Goal: Transaction & Acquisition: Purchase product/service

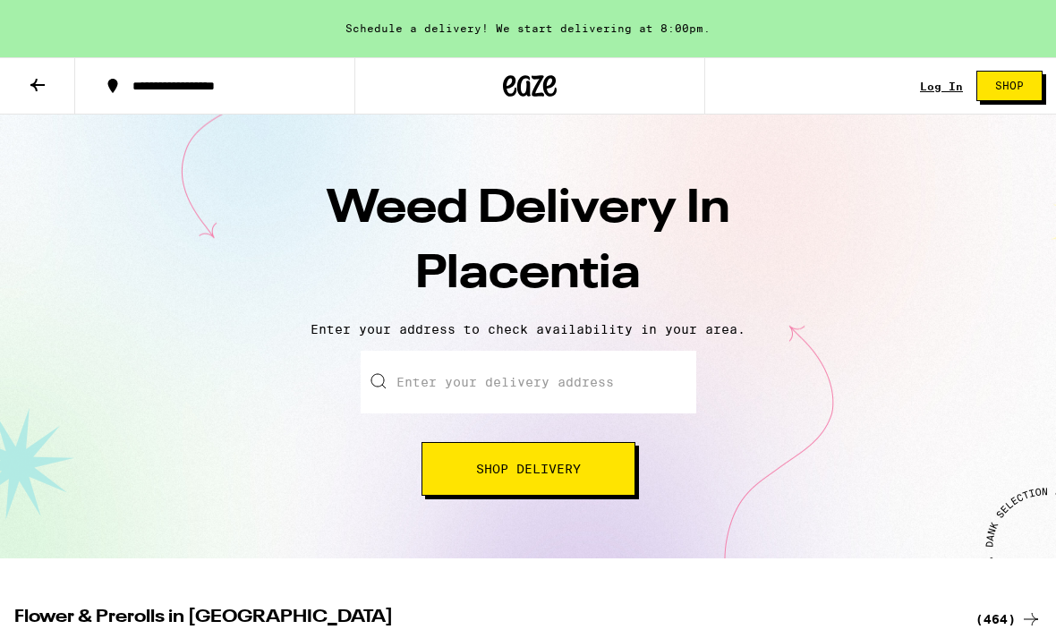
click at [636, 370] on input "Enter your delivery address" at bounding box center [529, 382] width 336 height 63
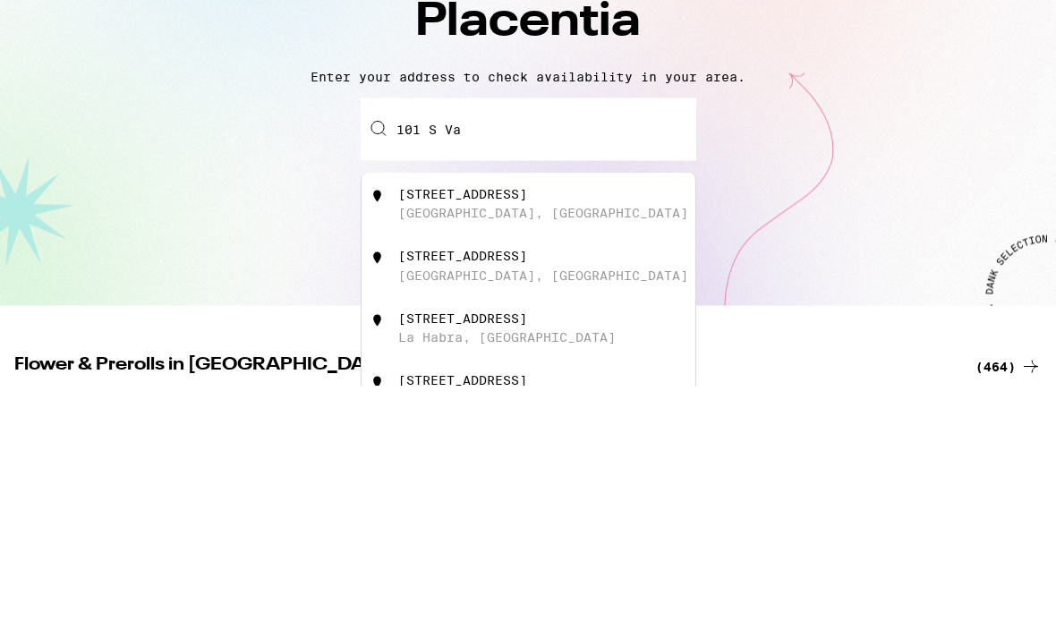
click at [603, 440] on div "[STREET_ADDRESS]" at bounding box center [558, 457] width 320 height 34
type input "[STREET_ADDRESS]"
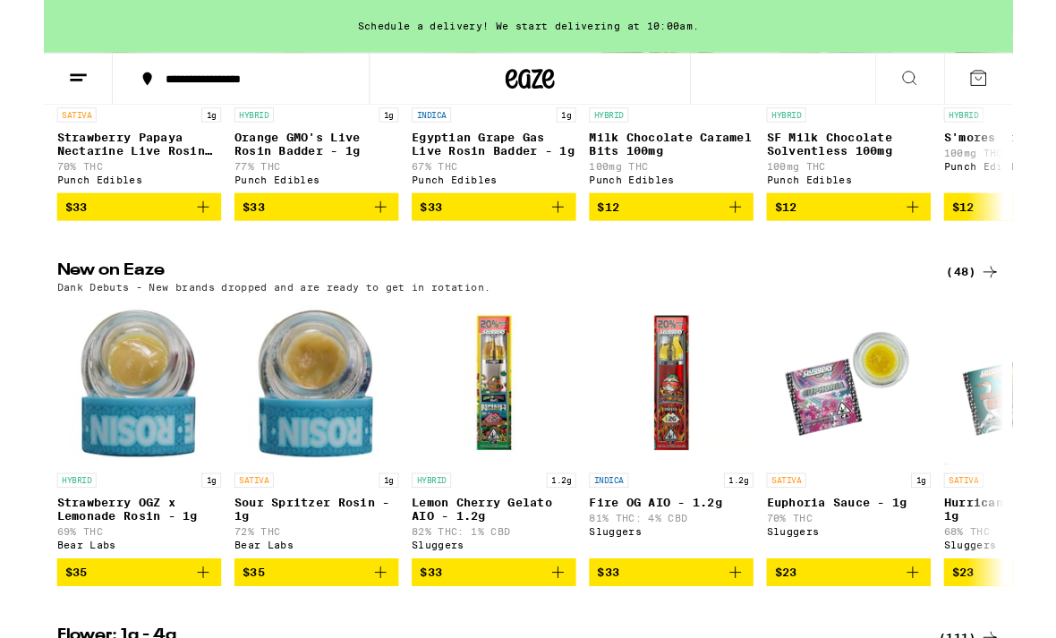
scroll to position [1348, 0]
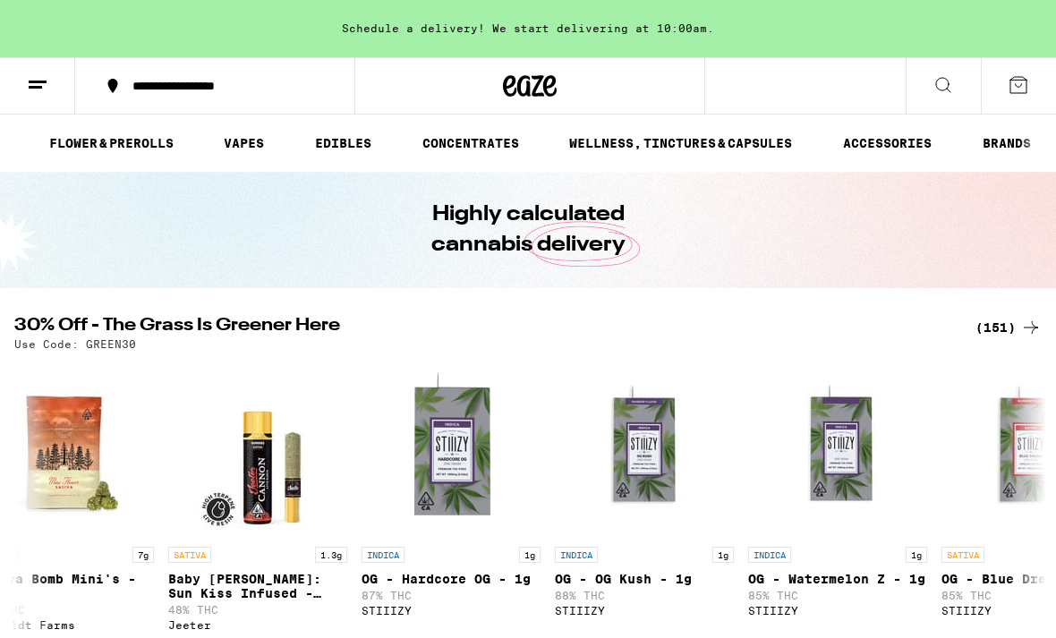
scroll to position [0, 138]
click at [891, 142] on link "ACCESSORIES" at bounding box center [887, 143] width 107 height 21
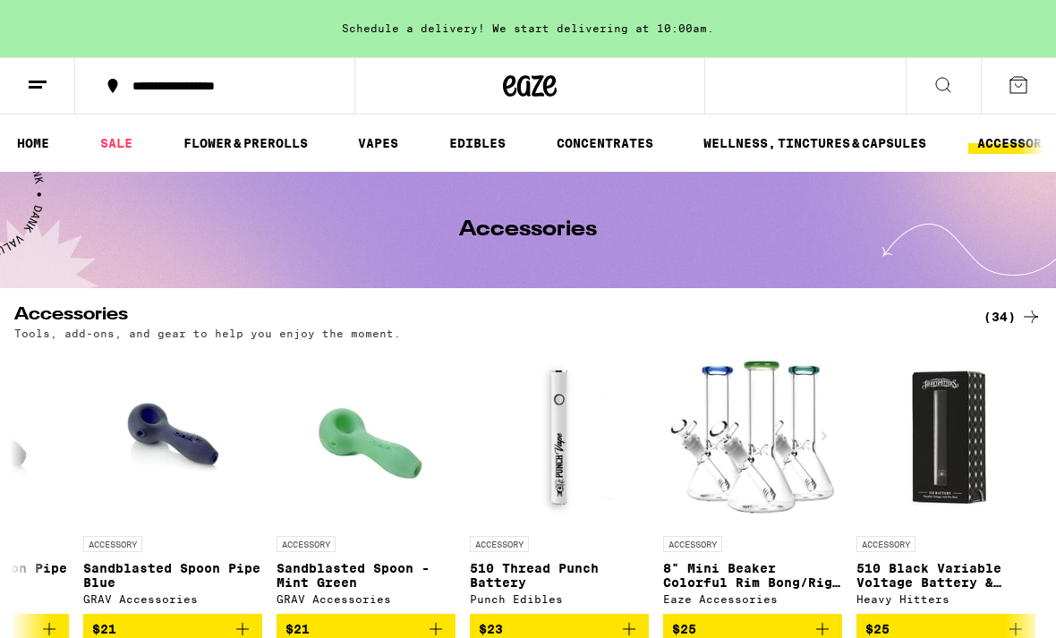
click at [798, 144] on link "WELLNESS, TINCTURES & CAPSULES" at bounding box center [815, 143] width 241 height 21
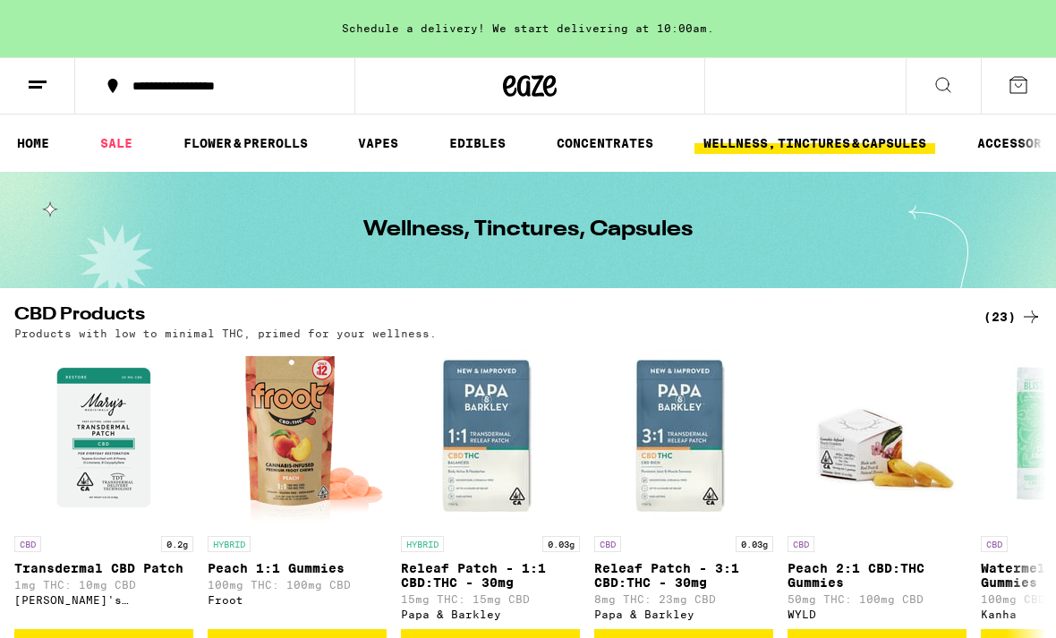
click at [637, 138] on link "CONCENTRATES" at bounding box center [605, 143] width 115 height 21
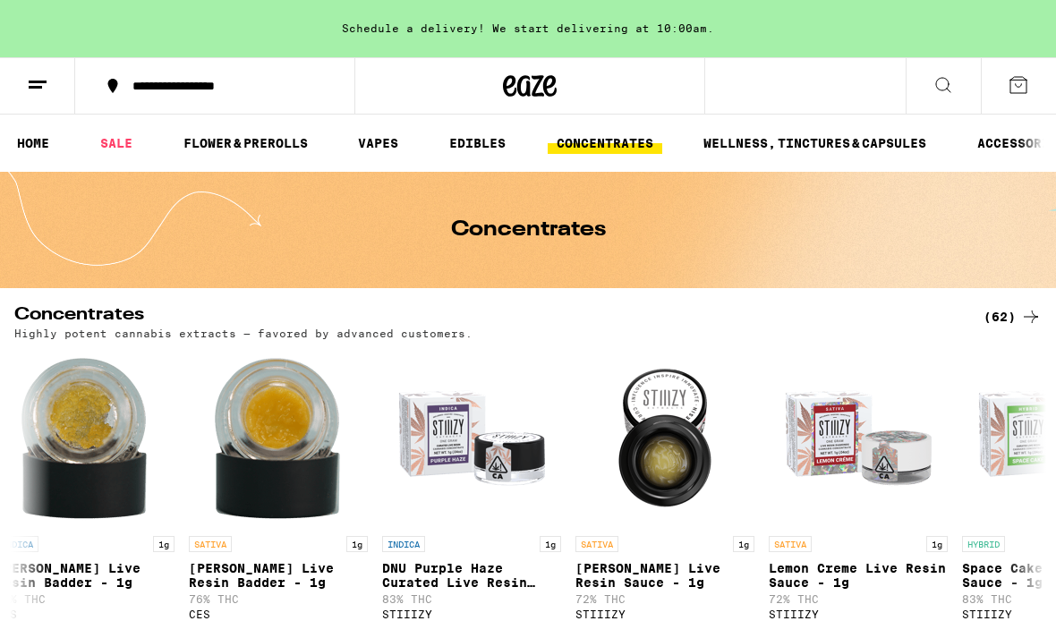
click at [485, 141] on link "EDIBLES" at bounding box center [477, 143] width 74 height 21
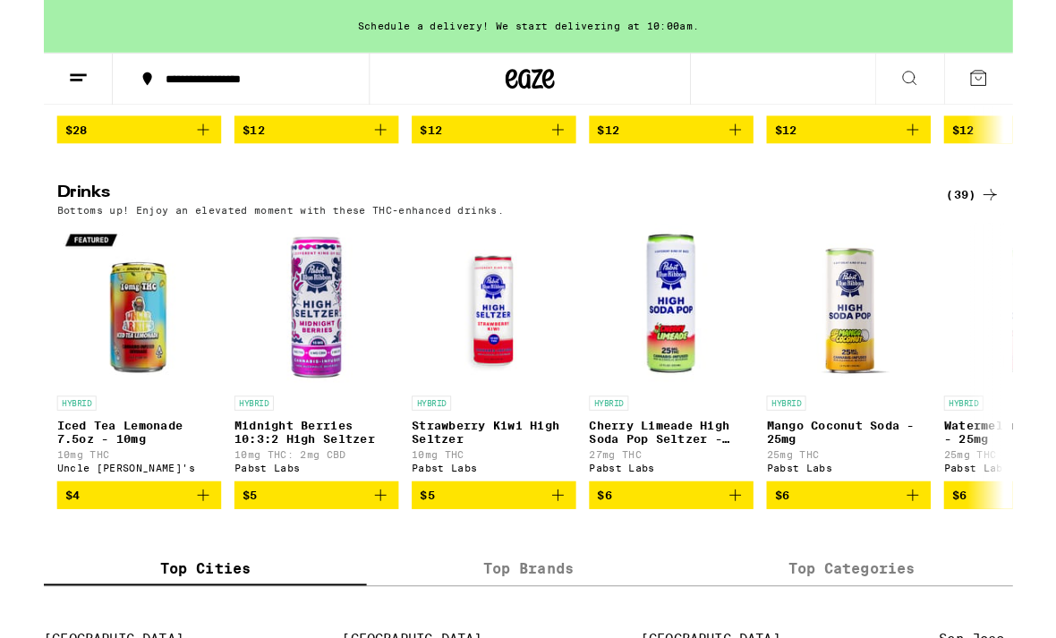
scroll to position [0, 8210]
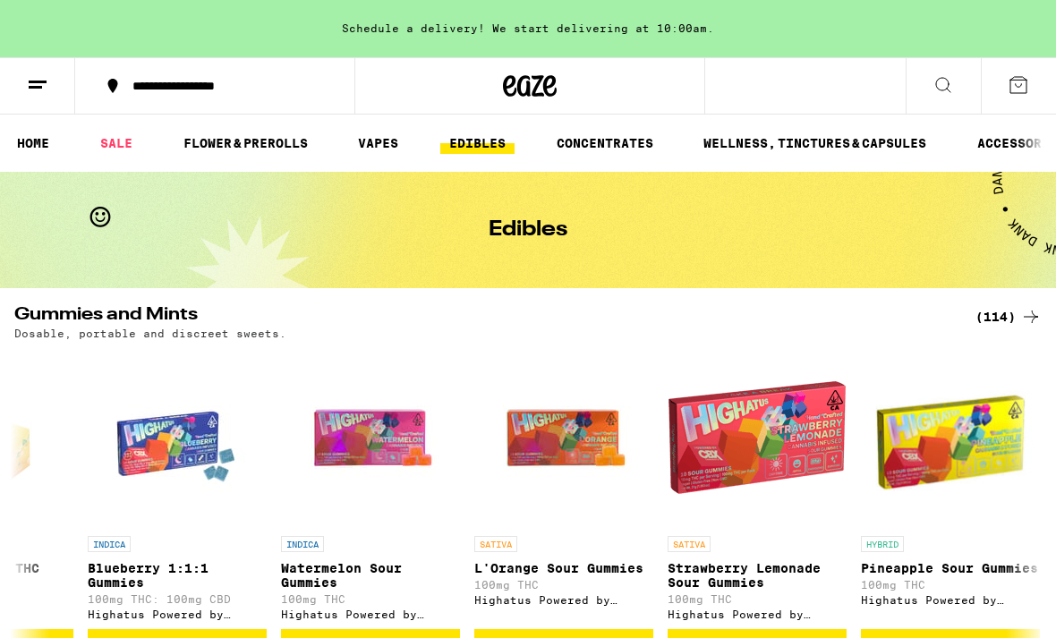
click at [390, 140] on link "VAPES" at bounding box center [378, 143] width 58 height 21
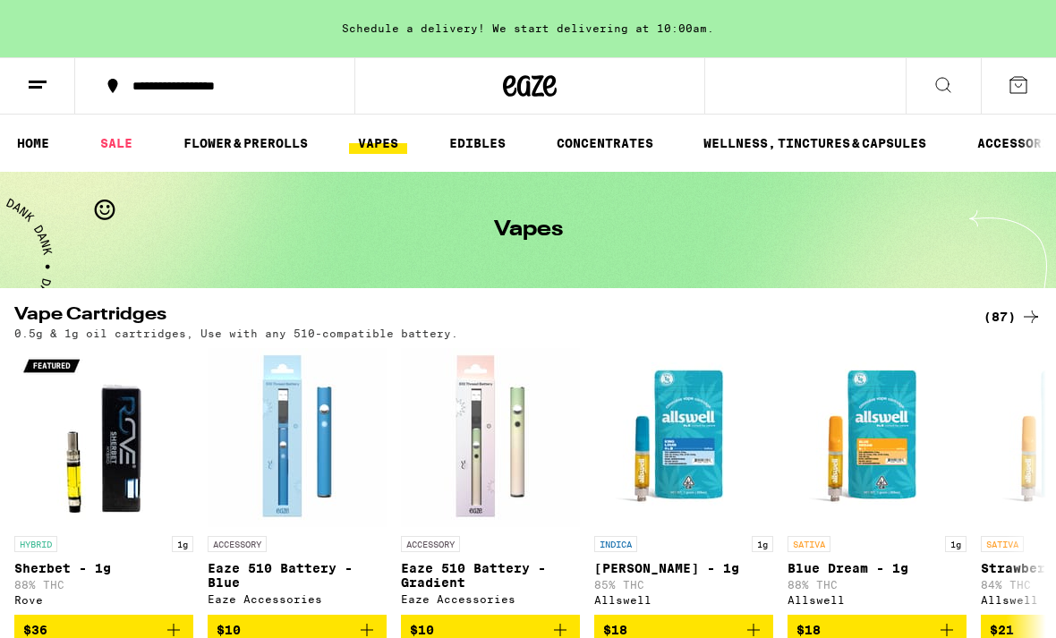
click at [294, 151] on link "FLOWER & PREROLLS" at bounding box center [246, 143] width 142 height 21
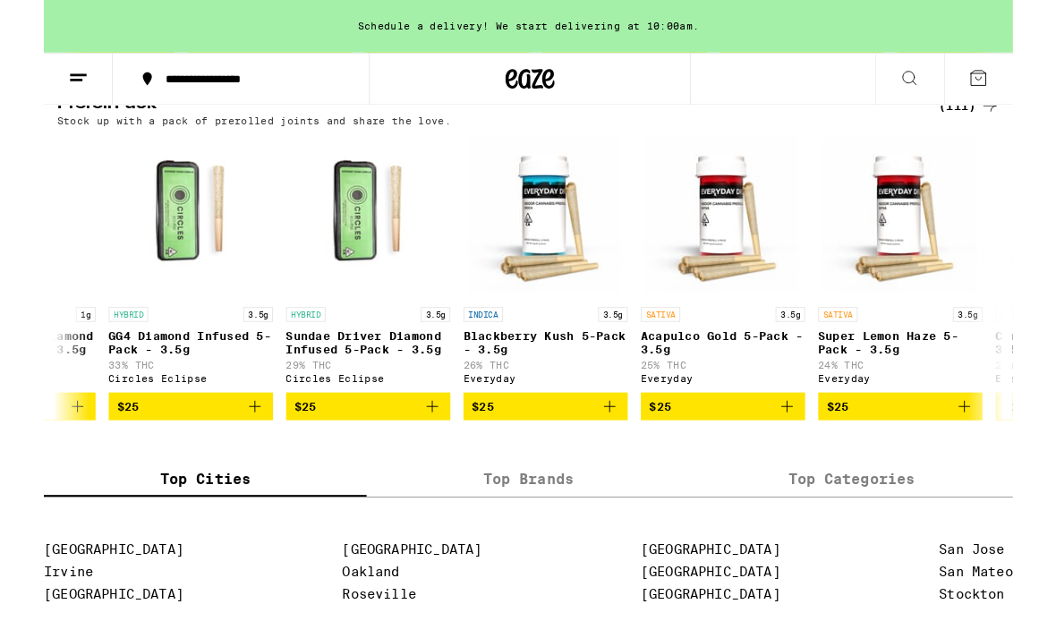
scroll to position [0, 1298]
